Goal: Obtain resource: Obtain resource

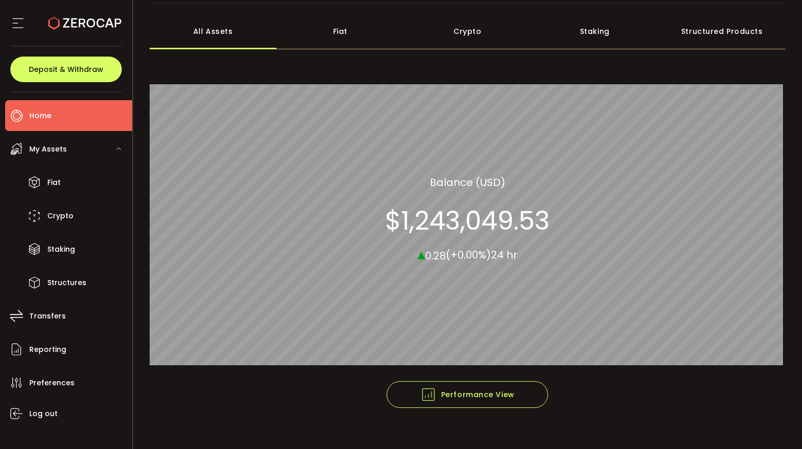
scroll to position [57, 0]
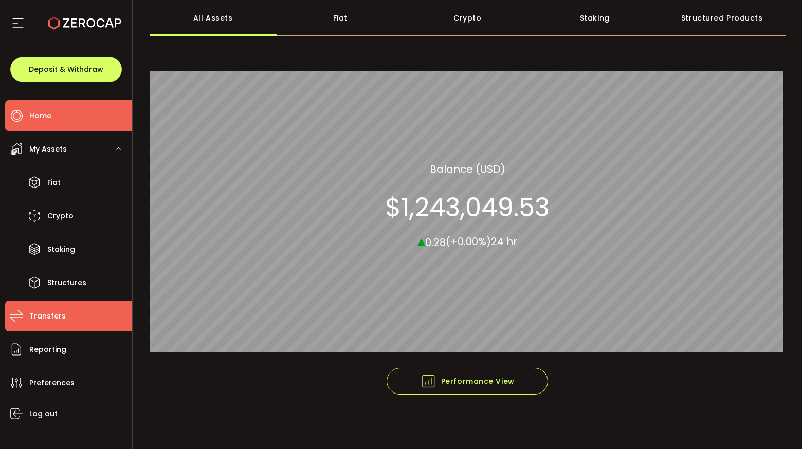
click at [51, 318] on span "Transfers" at bounding box center [47, 316] width 37 height 15
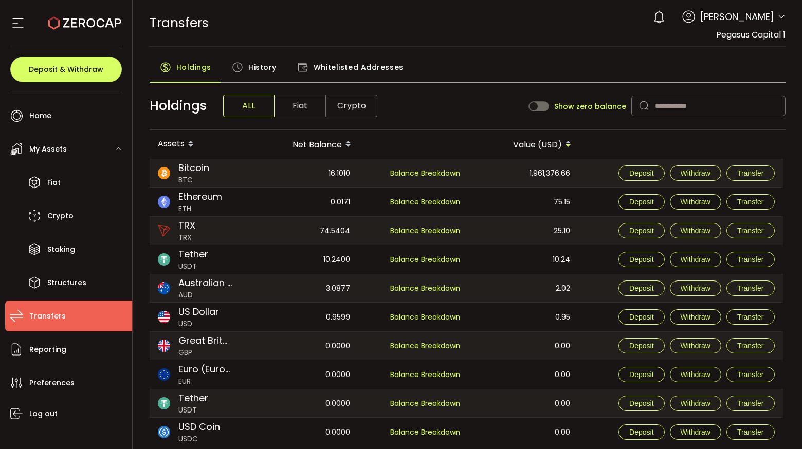
scroll to position [32, 0]
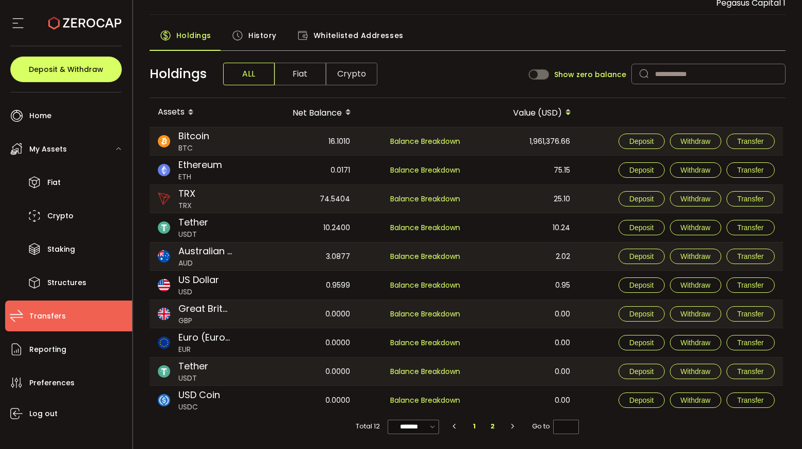
click at [492, 426] on li "2" at bounding box center [492, 427] width 19 height 14
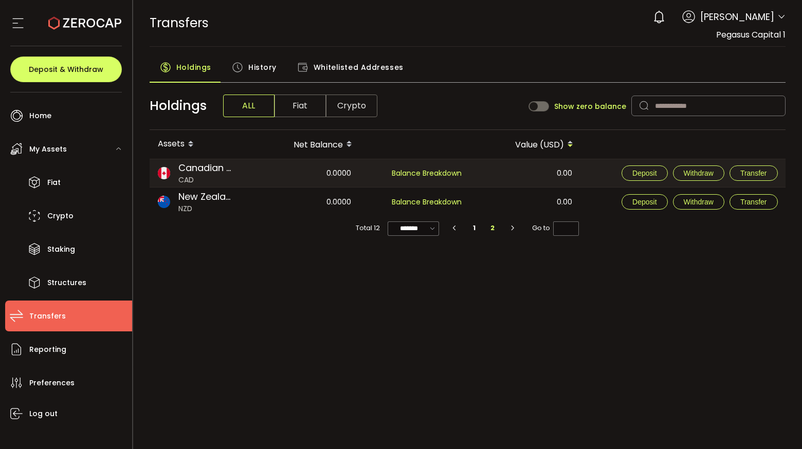
scroll to position [0, 0]
click at [342, 111] on span "Crypto" at bounding box center [351, 106] width 51 height 23
type input "*"
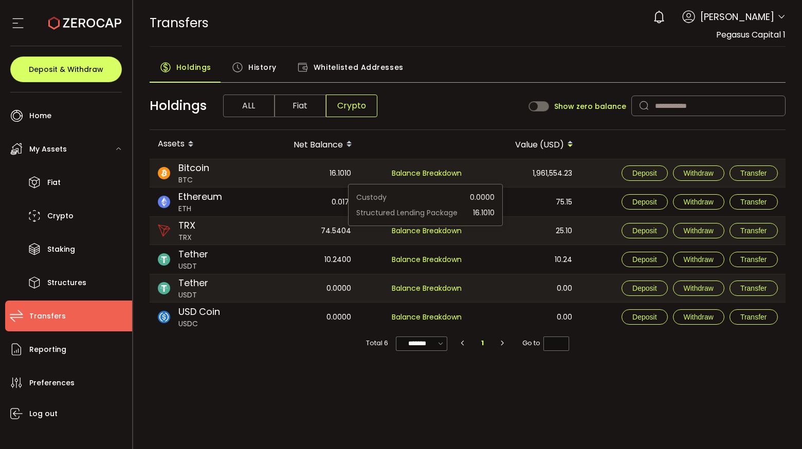
click at [415, 172] on span "Balance Breakdown" at bounding box center [427, 173] width 70 height 10
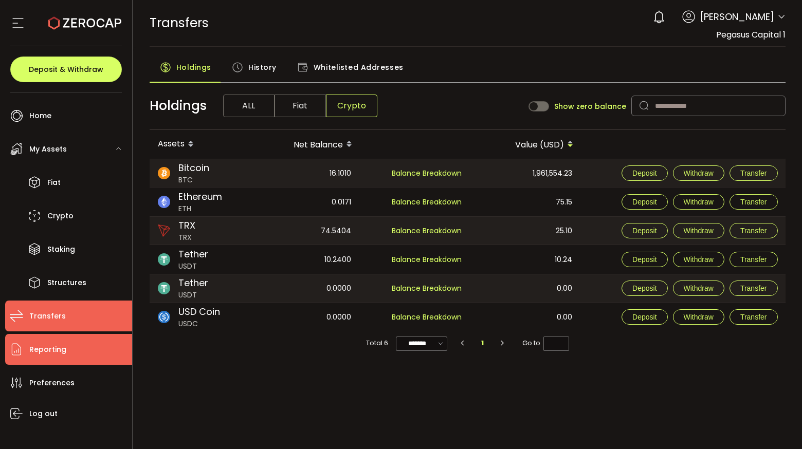
click at [47, 347] on span "Reporting" at bounding box center [47, 349] width 37 height 15
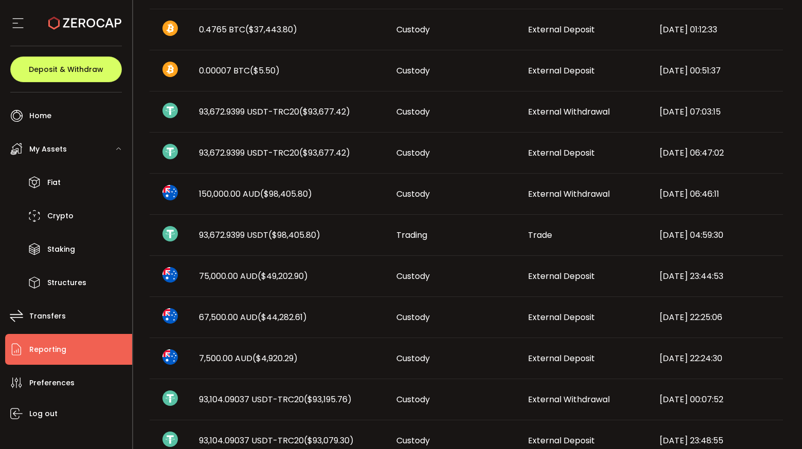
scroll to position [559, 0]
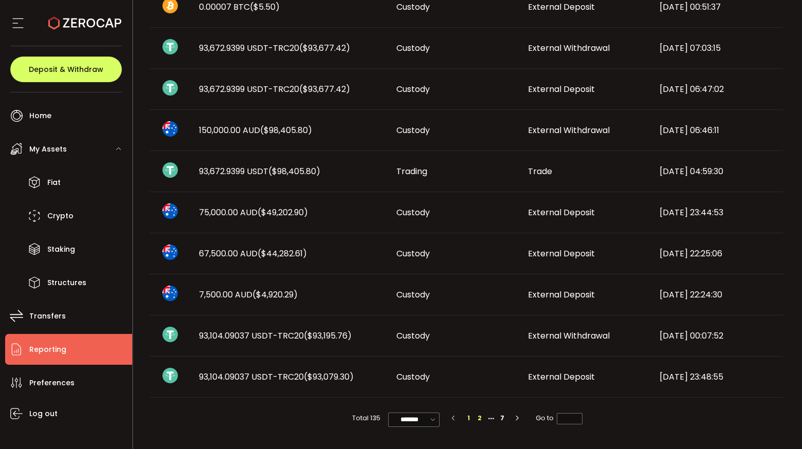
click at [481, 418] on li "2" at bounding box center [479, 418] width 11 height 11
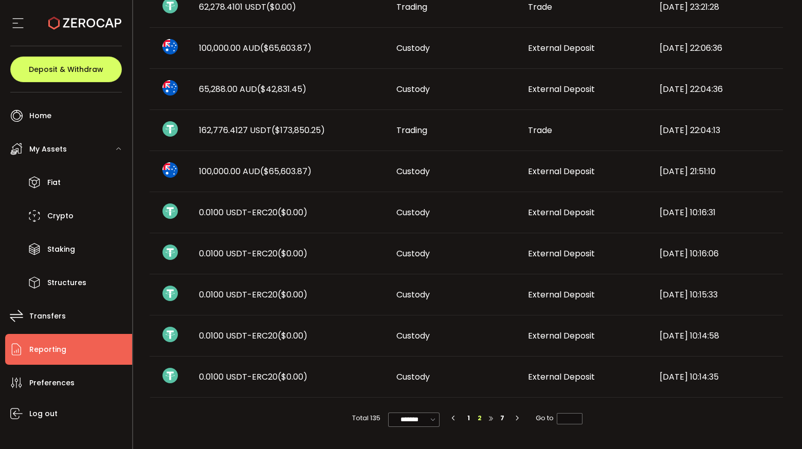
click at [490, 419] on li at bounding box center [490, 418] width 11 height 11
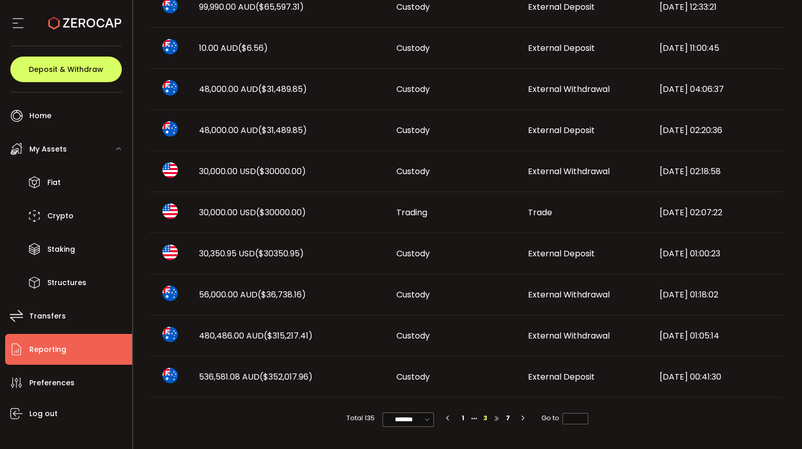
click at [495, 421] on li at bounding box center [496, 418] width 11 height 11
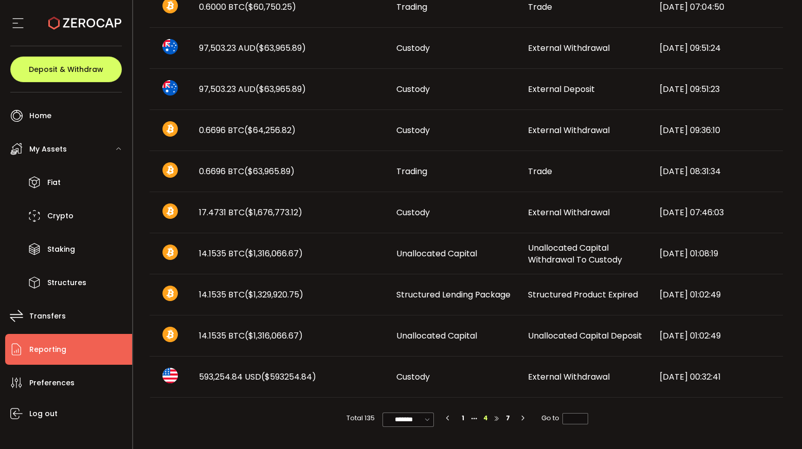
click at [495, 419] on li at bounding box center [496, 418] width 11 height 11
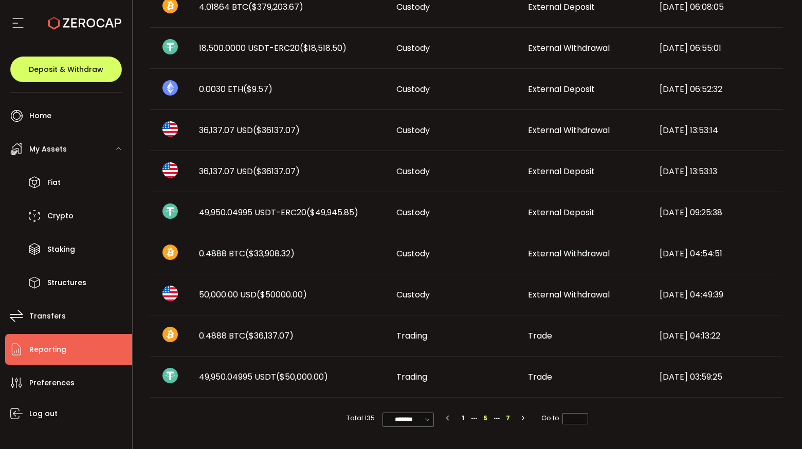
click at [508, 417] on li "7" at bounding box center [507, 418] width 11 height 11
type input "*"
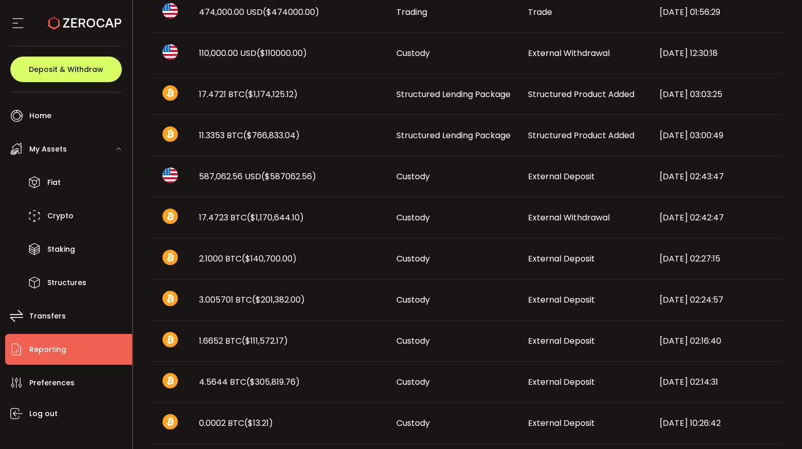
scroll to position [230, 0]
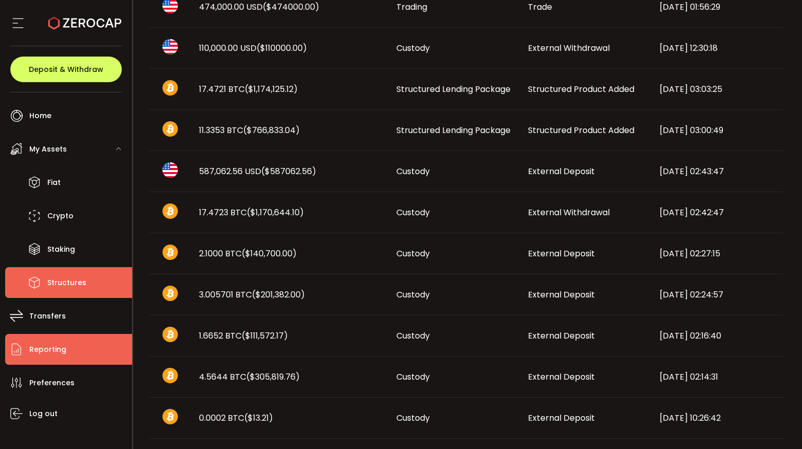
click at [61, 286] on span "Structures" at bounding box center [66, 283] width 39 height 15
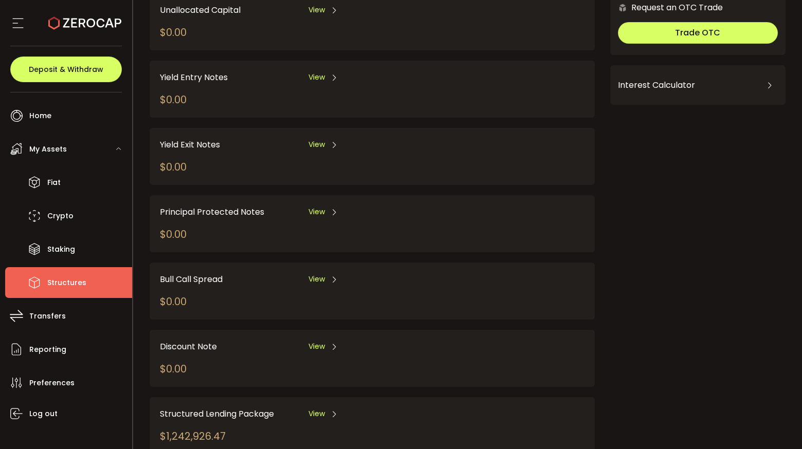
scroll to position [107, 0]
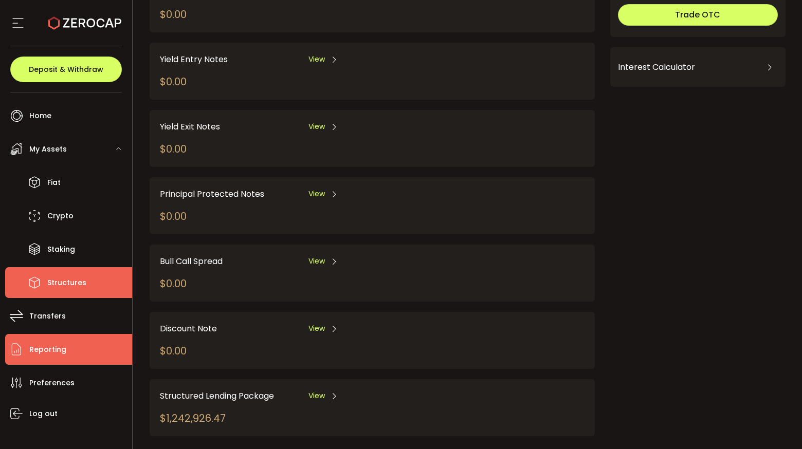
click at [47, 352] on span "Reporting" at bounding box center [47, 349] width 37 height 15
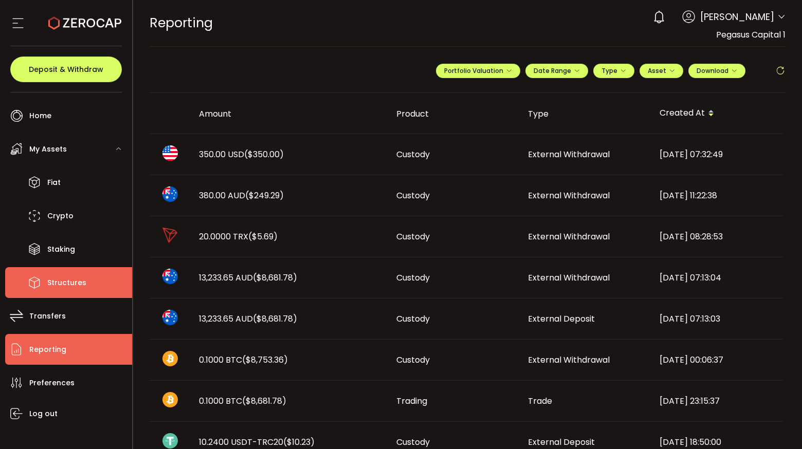
click at [59, 281] on span "Structures" at bounding box center [66, 283] width 39 height 15
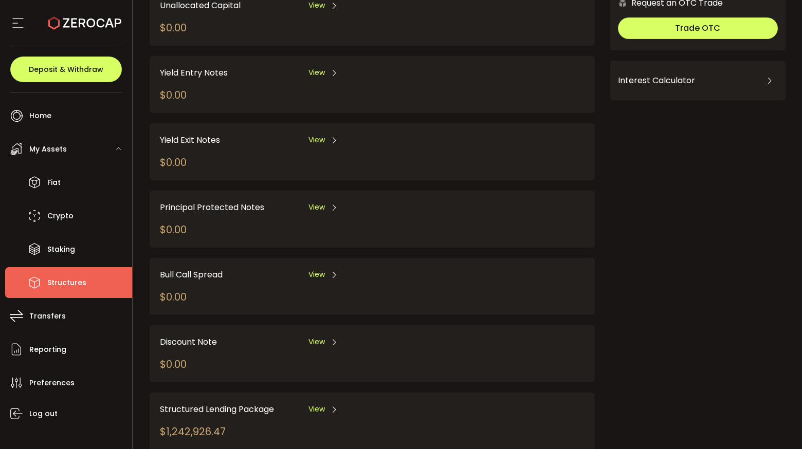
scroll to position [125, 0]
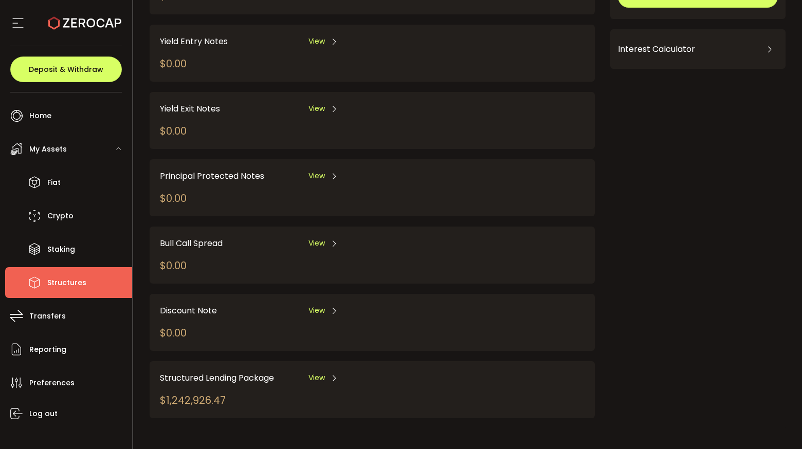
click at [317, 380] on span "View" at bounding box center [317, 378] width 16 height 11
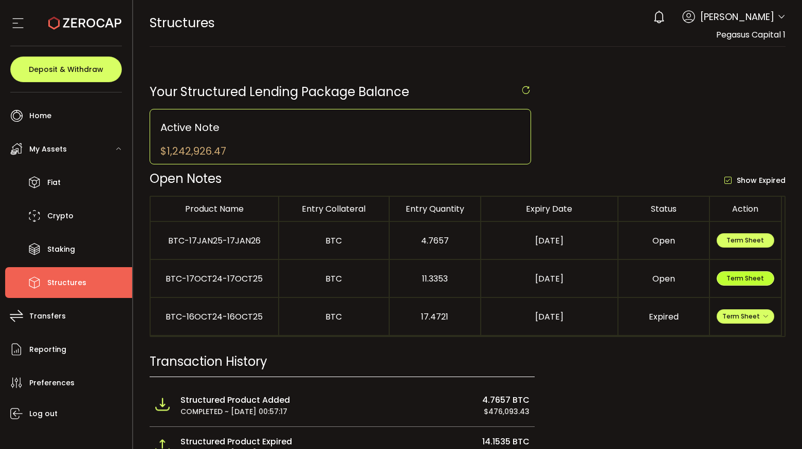
click at [745, 280] on span "Term Sheet" at bounding box center [746, 278] width 38 height 9
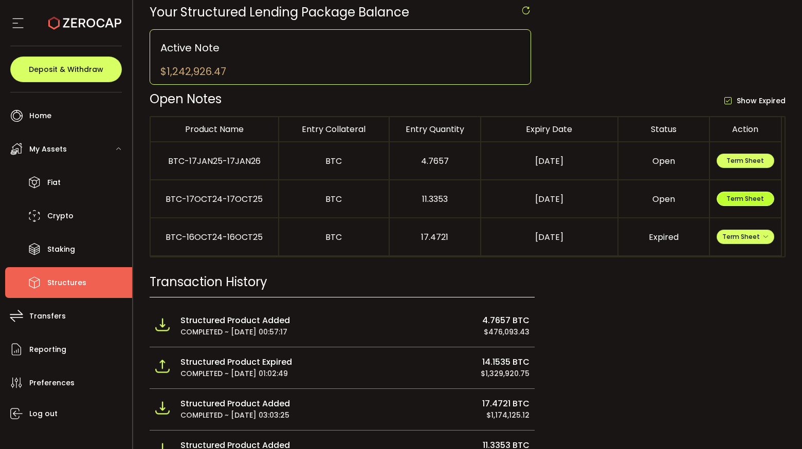
scroll to position [17, 0]
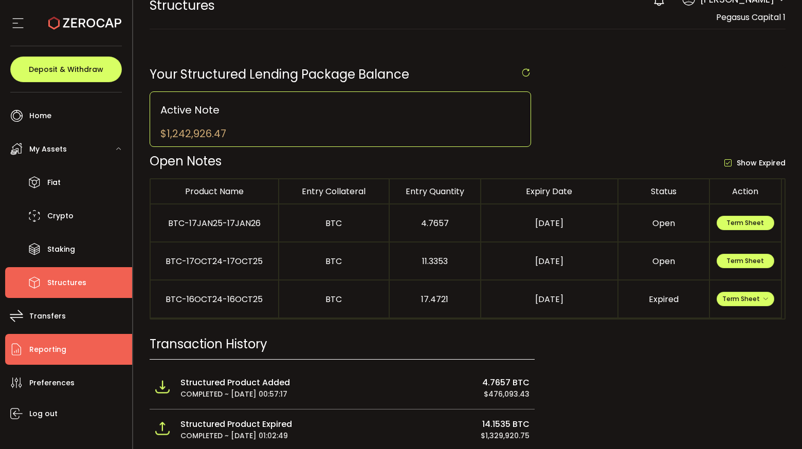
click at [46, 348] on span "Reporting" at bounding box center [47, 349] width 37 height 15
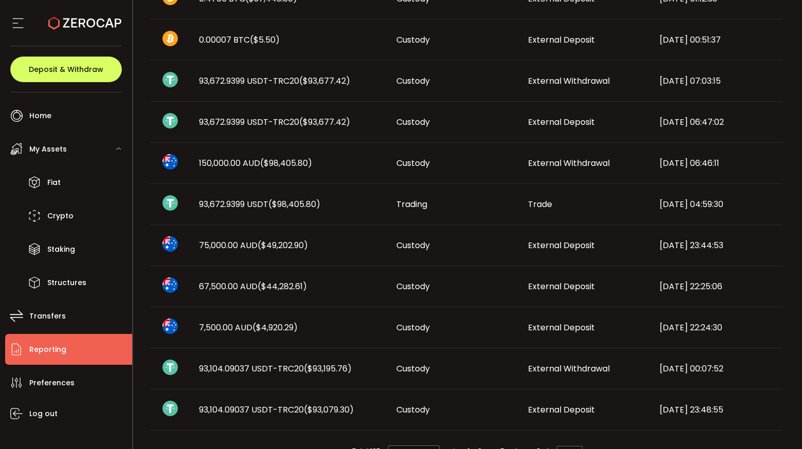
scroll to position [559, 0]
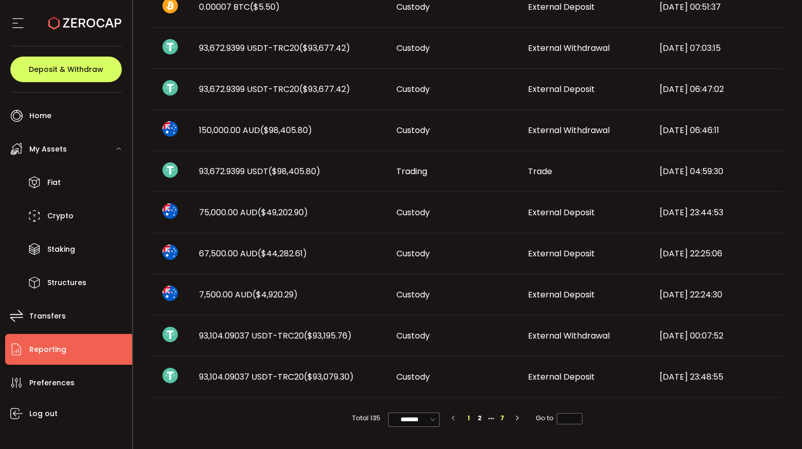
click at [501, 413] on li "7" at bounding box center [502, 418] width 11 height 11
type input "*"
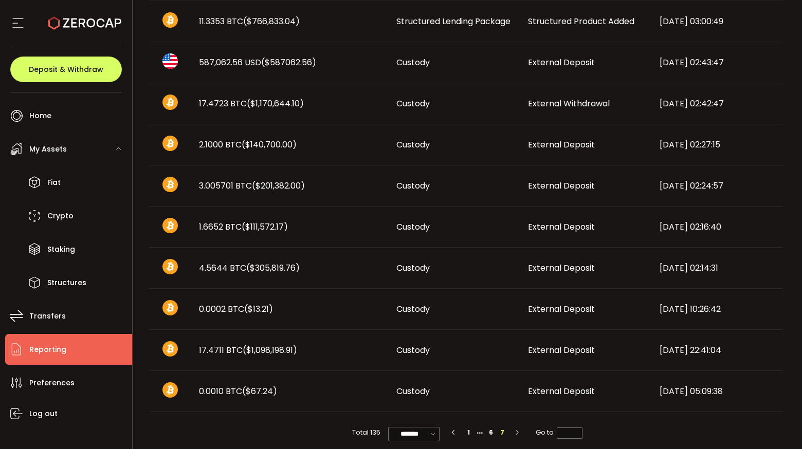
scroll to position [330, 0]
